Goal: Task Accomplishment & Management: Use online tool/utility

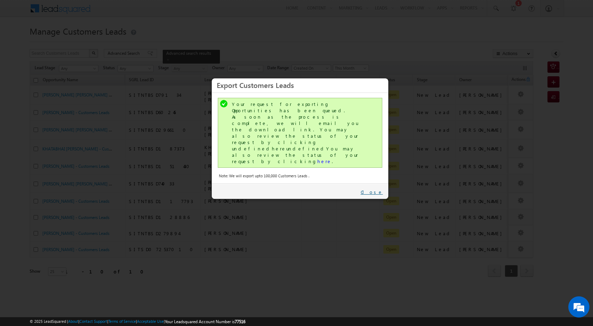
click at [382, 189] on link "Close" at bounding box center [372, 192] width 22 height 6
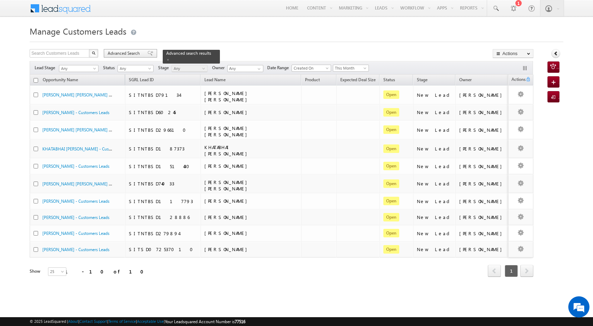
click at [148, 53] on span at bounding box center [151, 53] width 6 height 5
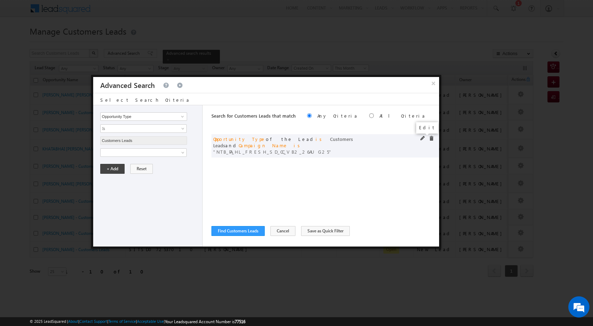
click at [423, 137] on span at bounding box center [423, 138] width 5 height 5
click at [170, 177] on input "NTB_PA_HL_FRESH_SD_CC_VB2_26AUG25" at bounding box center [143, 176] width 87 height 8
paste input "4_26AUG25"
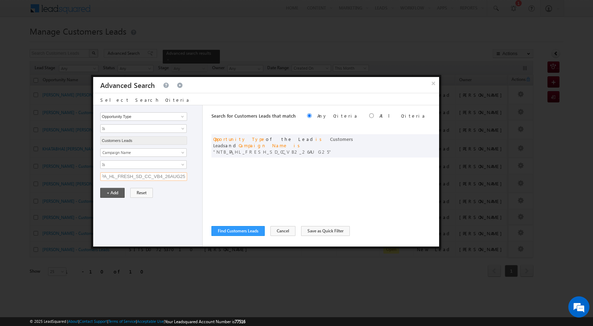
type input "NTB_PA_HL_FRESH_SD_CC_VB4_26AUG25"
click at [119, 191] on button "+ Add" at bounding box center [112, 193] width 24 height 10
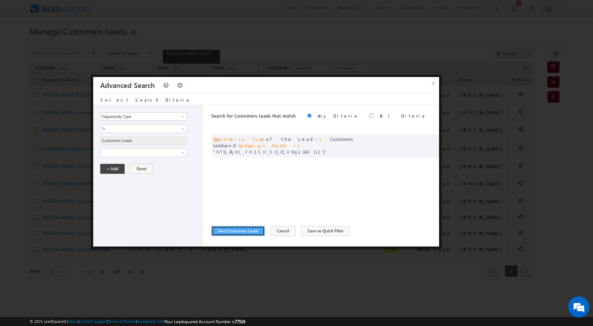
click at [253, 228] on button "Find Customers Leads" at bounding box center [238, 231] width 53 height 10
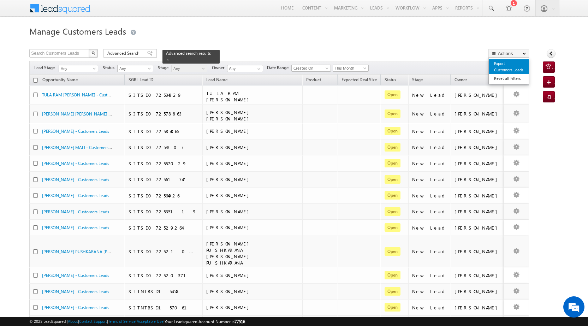
click at [504, 68] on link "Export Customers Leads" at bounding box center [509, 66] width 40 height 15
